Goal: Task Accomplishment & Management: Use online tool/utility

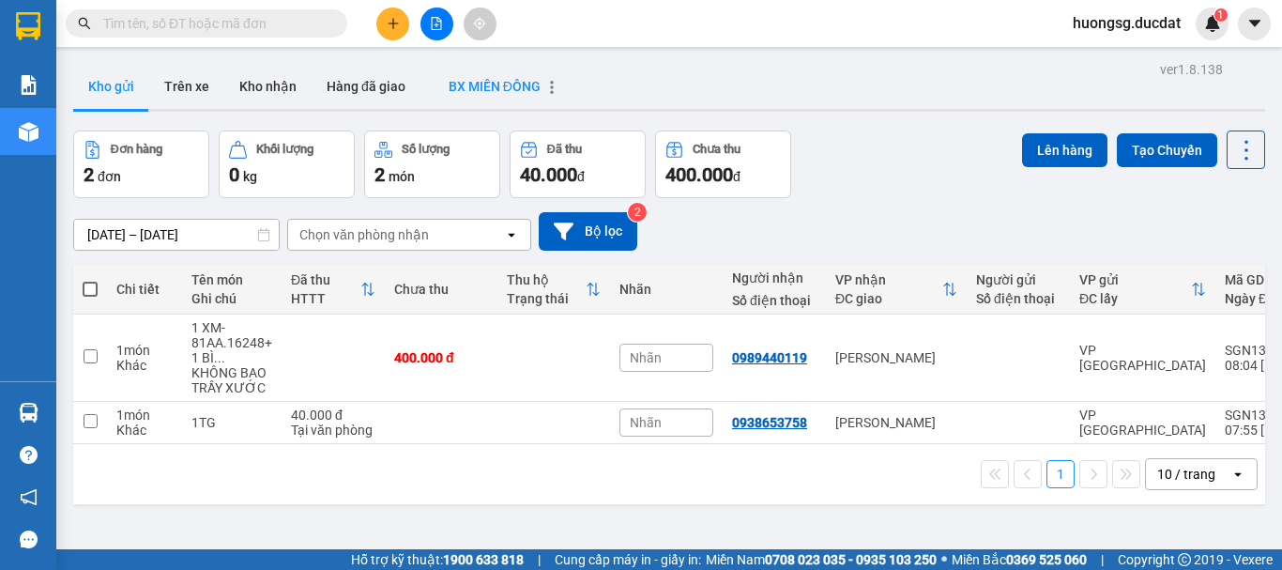
click at [486, 92] on span "BX MIỀN ĐÔNG" at bounding box center [494, 86] width 92 height 15
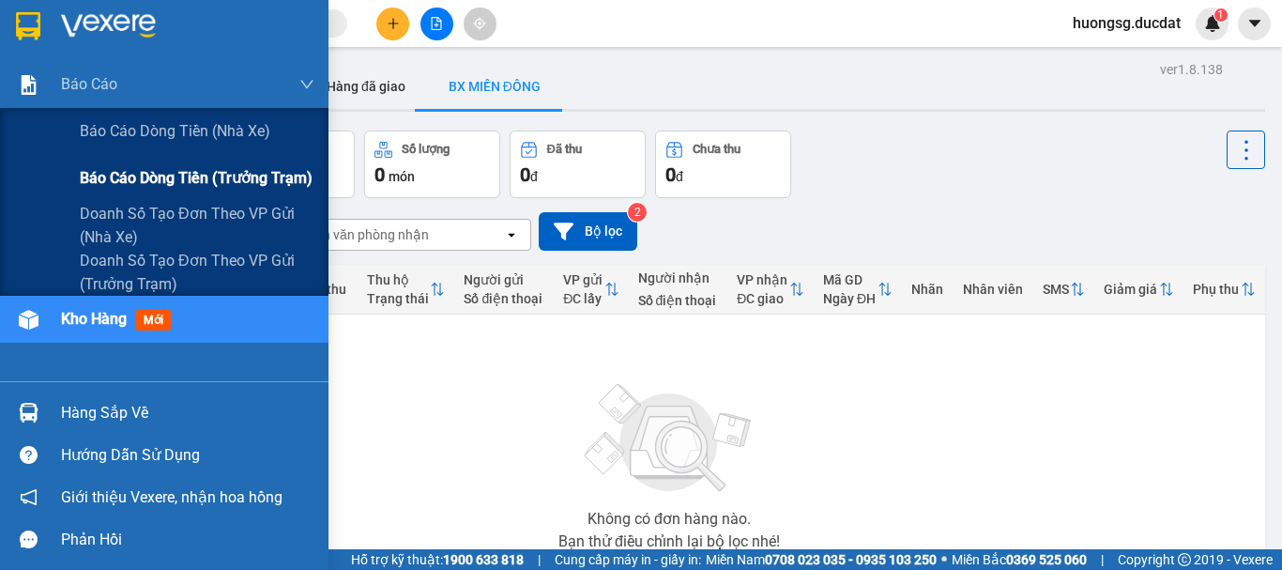
click at [181, 176] on span "Báo cáo dòng tiền (trưởng trạm)" at bounding box center [196, 177] width 233 height 23
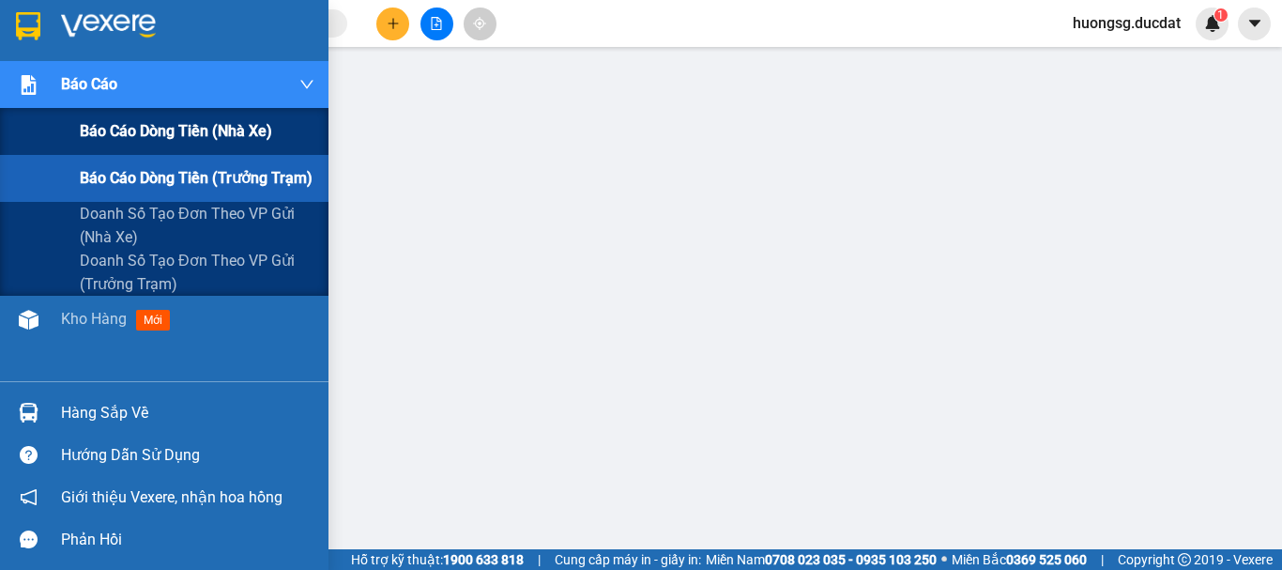
click at [201, 129] on span "Báo cáo dòng tiền (nhà xe)" at bounding box center [176, 130] width 192 height 23
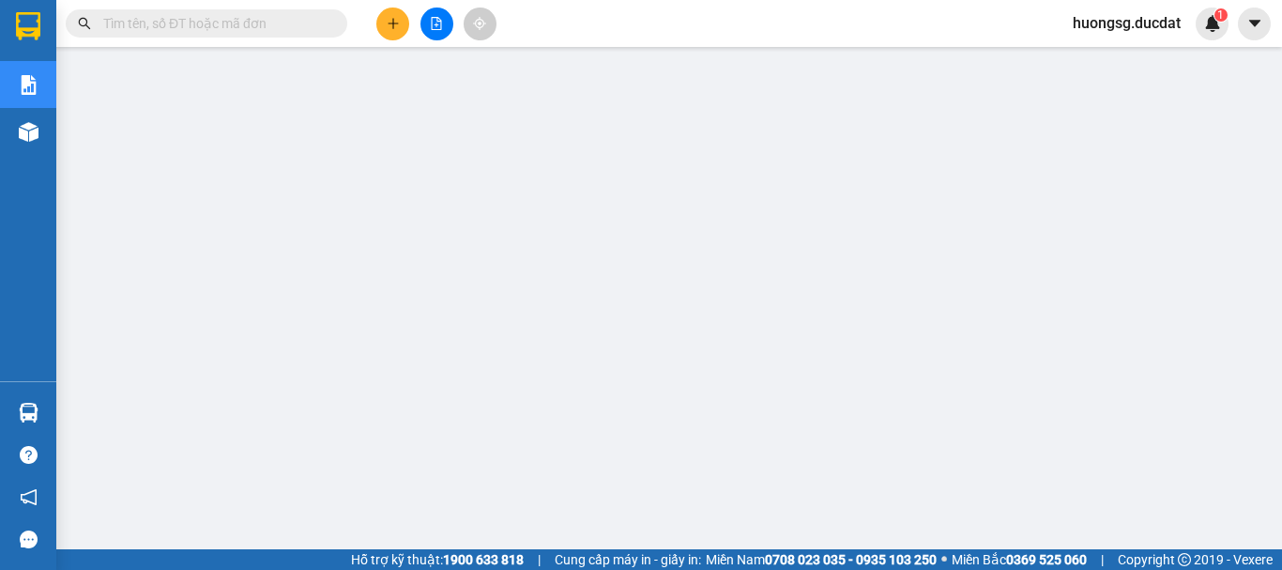
click at [244, 24] on input "text" at bounding box center [213, 23] width 221 height 21
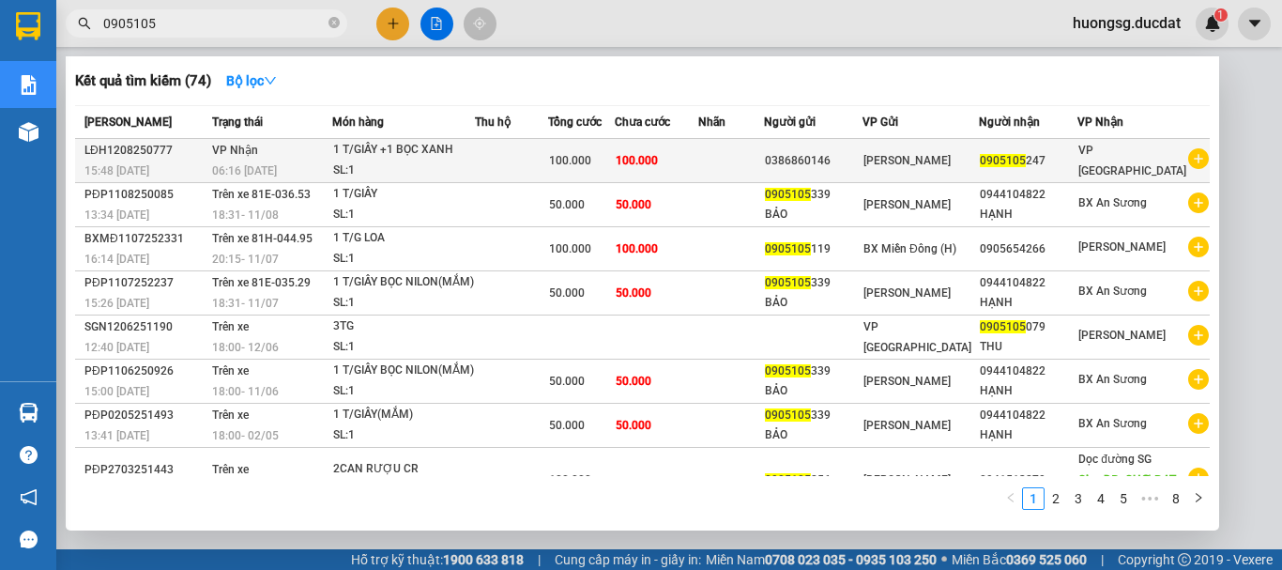
type input "0905105"
click at [764, 165] on td at bounding box center [731, 161] width 66 height 44
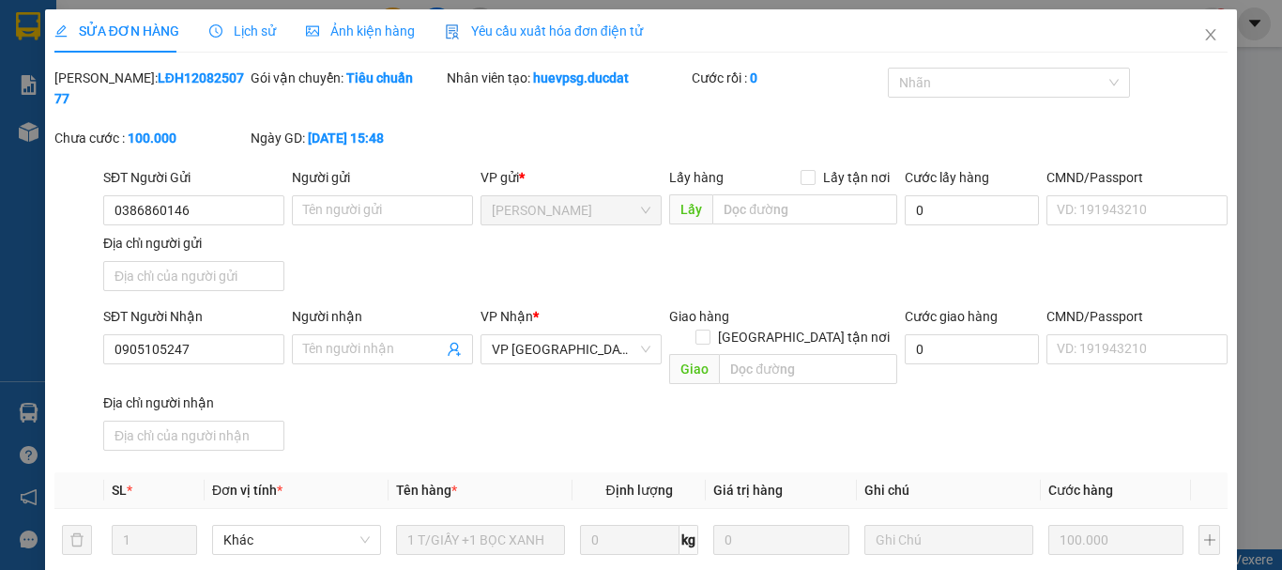
type input "0386860146"
type input "0905105247"
type input "100.000"
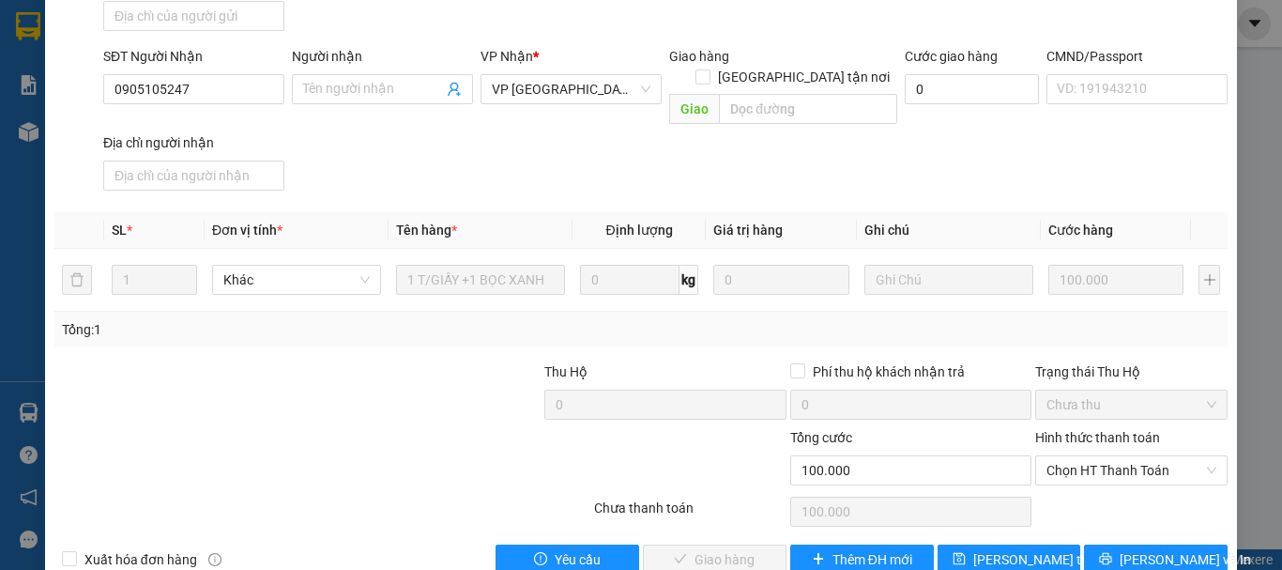
scroll to position [72, 0]
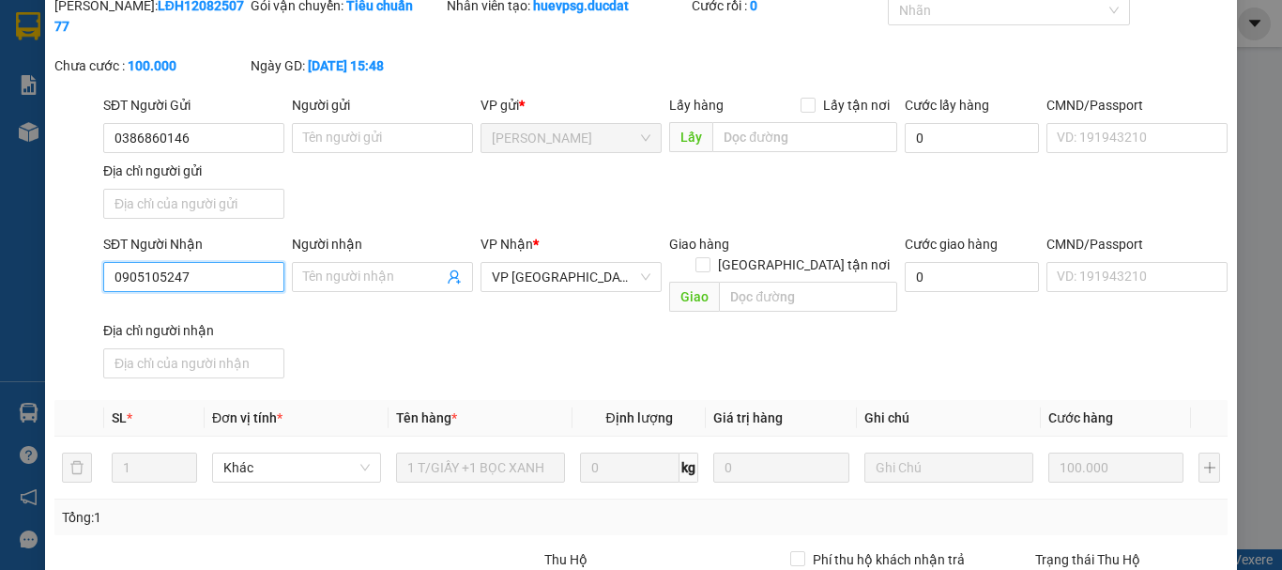
drag, startPoint x: 197, startPoint y: 257, endPoint x: 88, endPoint y: 275, distance: 110.3
click at [88, 275] on div "SĐT Người Nhận 0905105247 0905105247 Người nhận Tên người nhận VP Nhận * VP [GE…" at bounding box center [641, 310] width 1177 height 152
click at [445, 320] on div "SĐT Người Nhận 0905105247 0905105247 Người nhận Tên người nhận VP Nhận * VP [GE…" at bounding box center [665, 310] width 1132 height 152
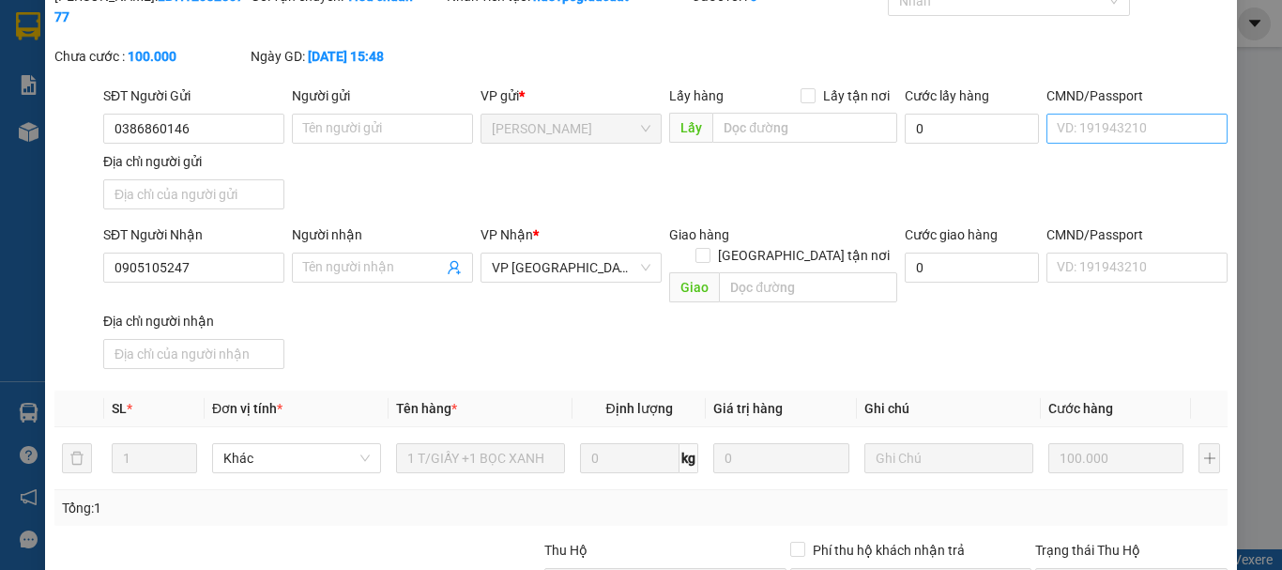
scroll to position [0, 0]
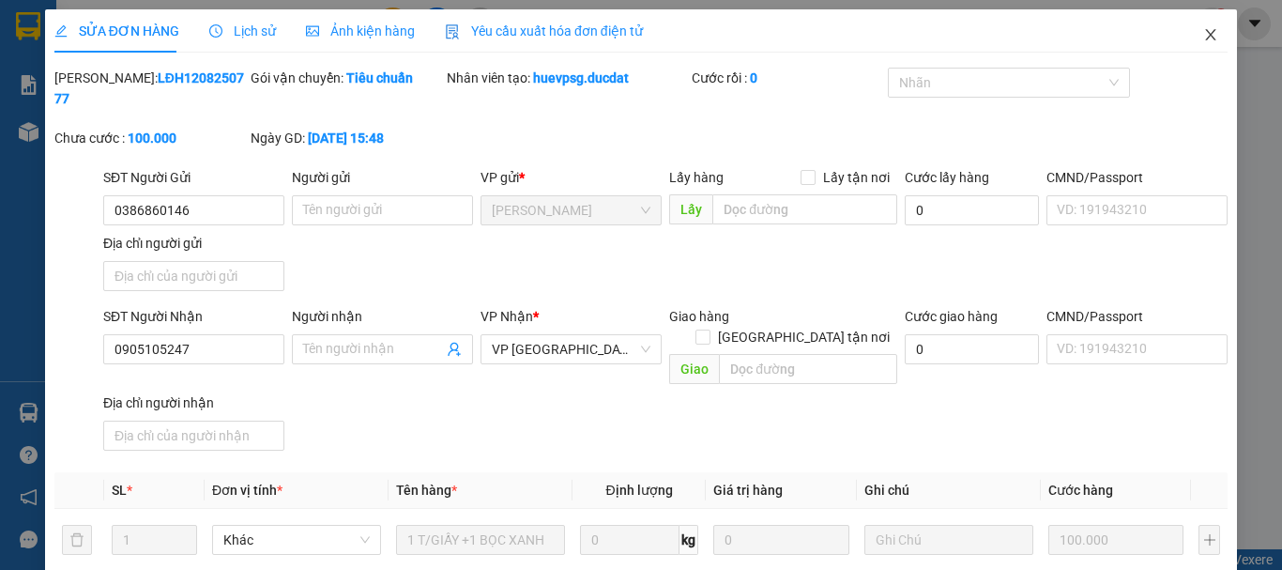
click at [1203, 34] on icon "close" at bounding box center [1210, 34] width 15 height 15
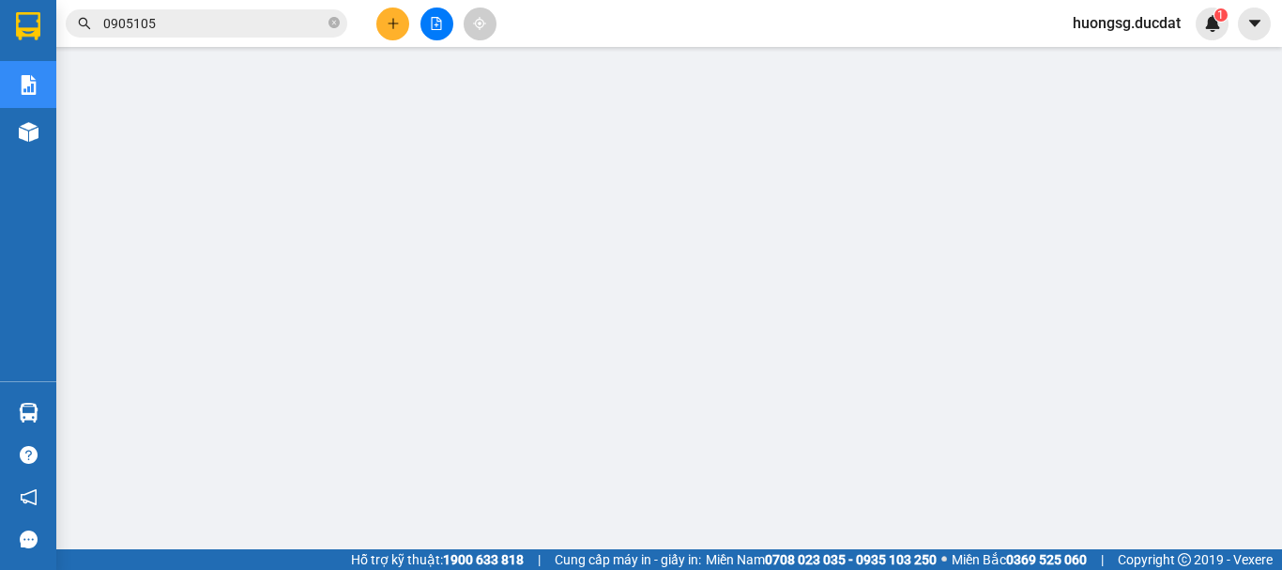
click at [283, 28] on input "0905105" at bounding box center [213, 23] width 221 height 21
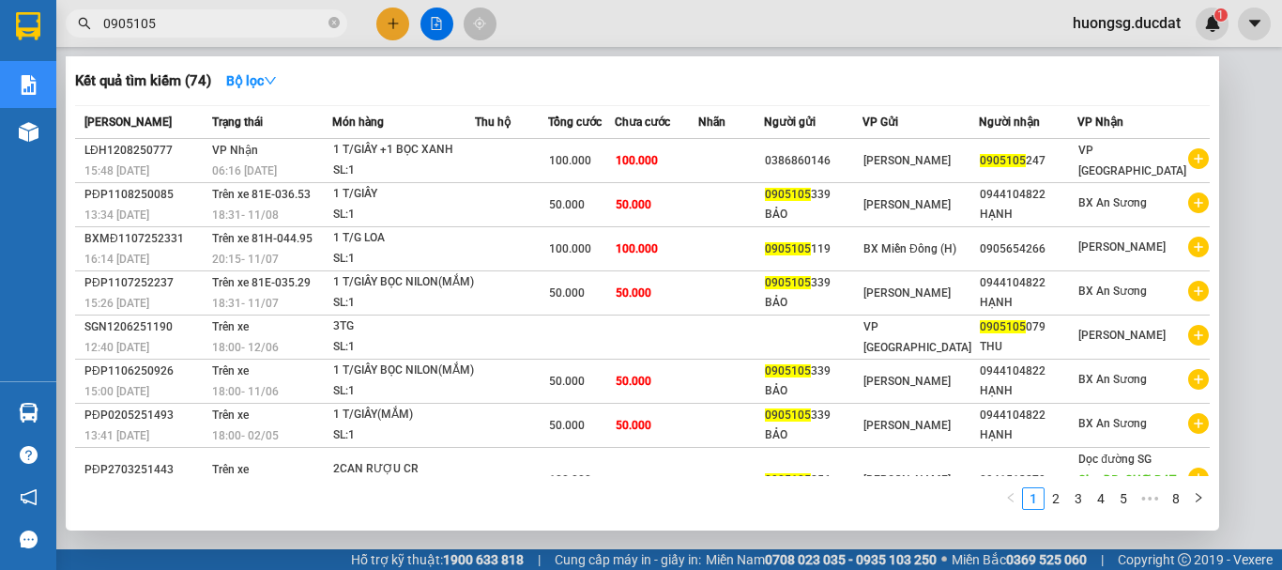
click at [283, 28] on input "0905105" at bounding box center [213, 23] width 221 height 21
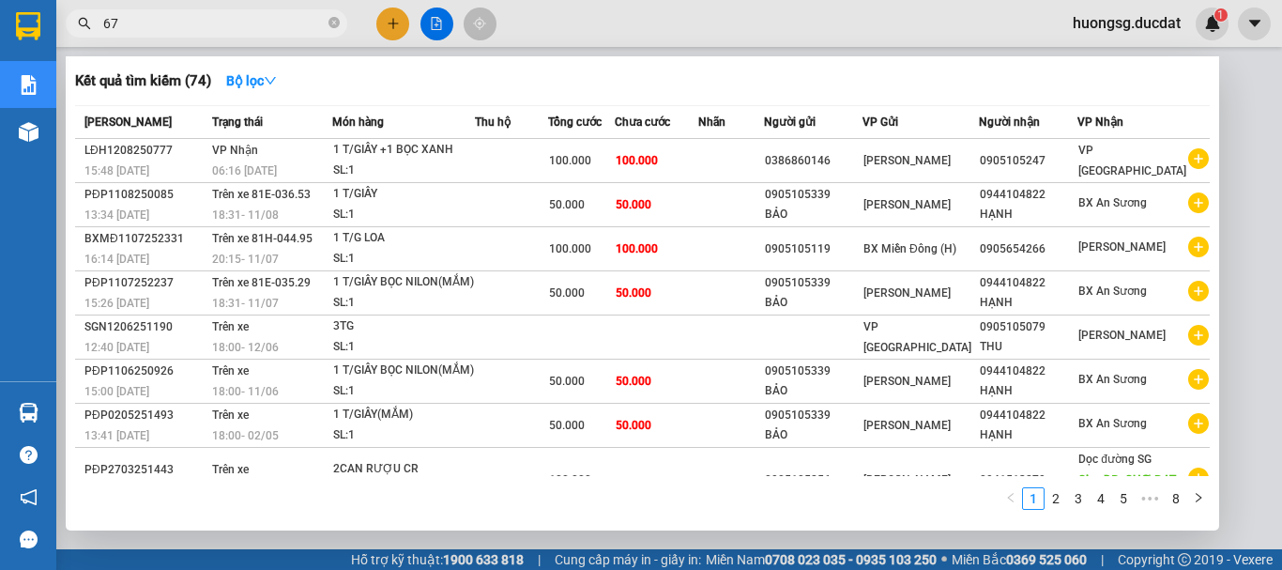
type input "676"
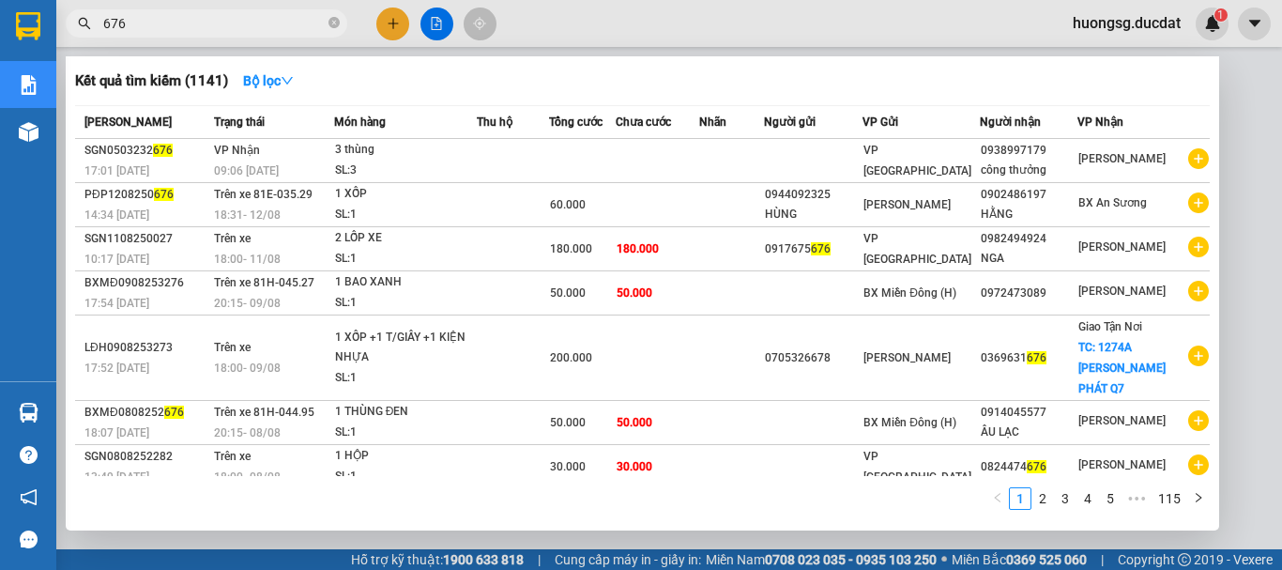
click at [331, 22] on icon "close-circle" at bounding box center [333, 22] width 11 height 11
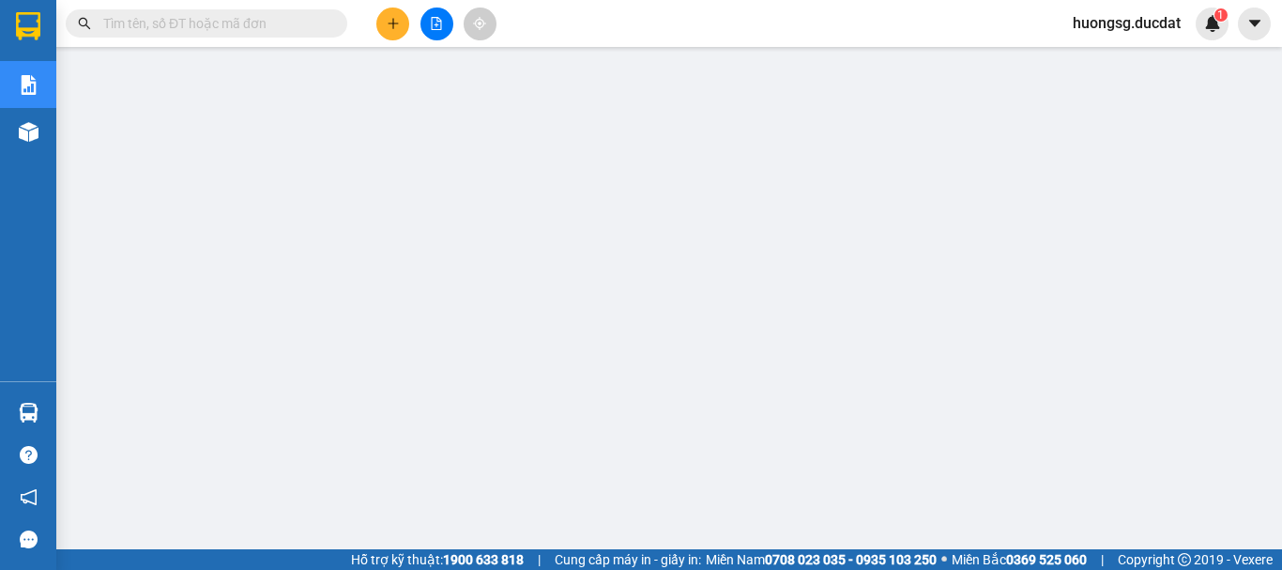
click at [286, 30] on input "text" at bounding box center [213, 23] width 221 height 21
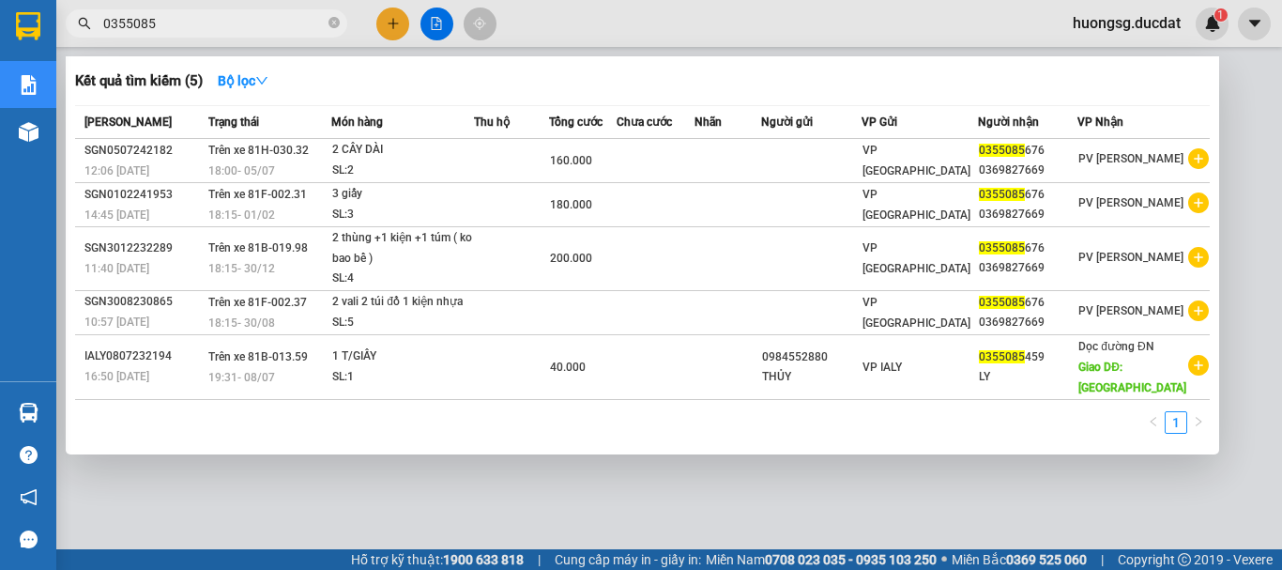
type input "0355085"
